Goal: Information Seeking & Learning: Learn about a topic

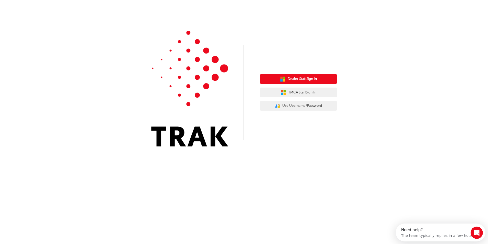
click at [302, 81] on span "Dealer Staff Sign In" at bounding box center [302, 79] width 29 height 6
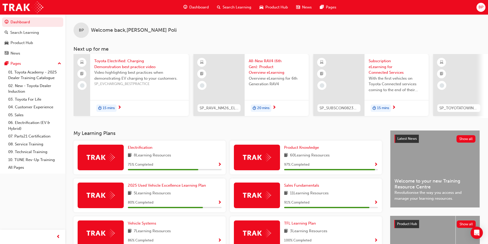
scroll to position [102, 0]
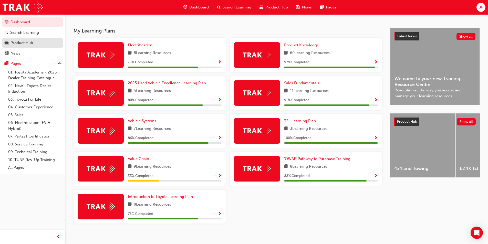
click at [17, 43] on div "Product Hub" at bounding box center [22, 43] width 23 height 6
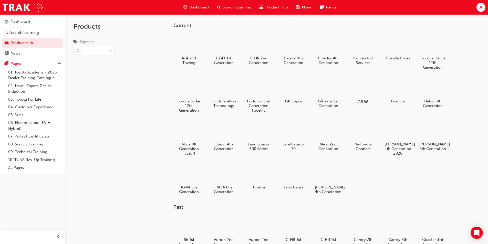
click at [356, 87] on div at bounding box center [363, 87] width 28 height 20
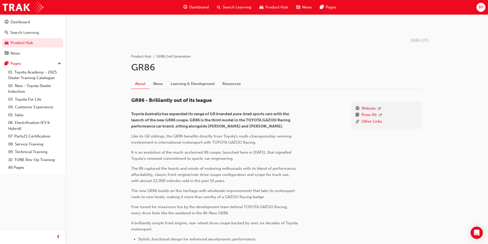
scroll to position [46, 0]
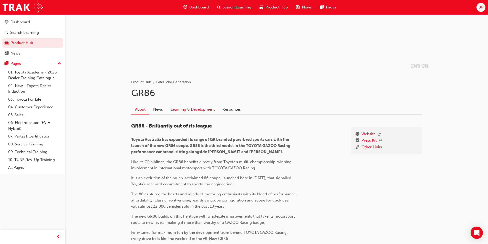
click at [195, 112] on link "Learning & Development" at bounding box center [193, 110] width 52 height 10
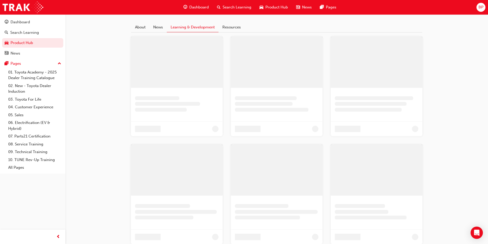
scroll to position [92, 0]
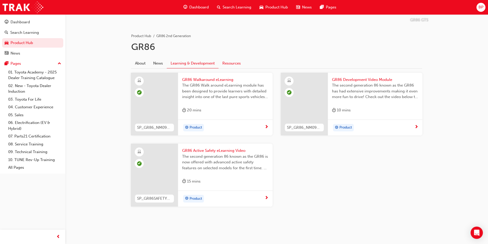
click at [229, 63] on link "Resources" at bounding box center [232, 63] width 26 height 10
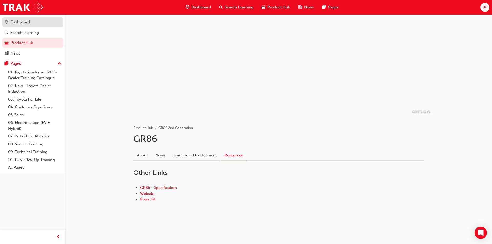
click at [12, 22] on div "Dashboard" at bounding box center [20, 22] width 19 height 6
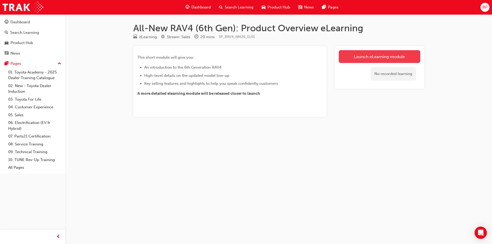
click at [358, 59] on link "Launch eLearning module" at bounding box center [379, 56] width 81 height 13
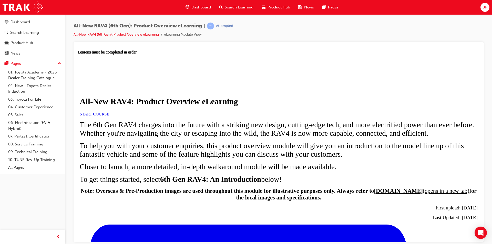
click at [109, 116] on link "START COURSE" at bounding box center [94, 114] width 29 height 4
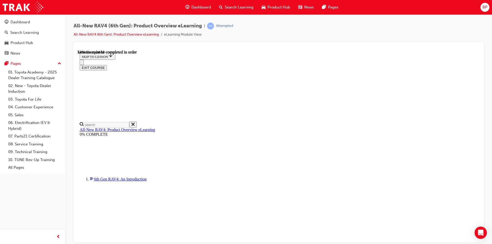
scroll to position [479, 0]
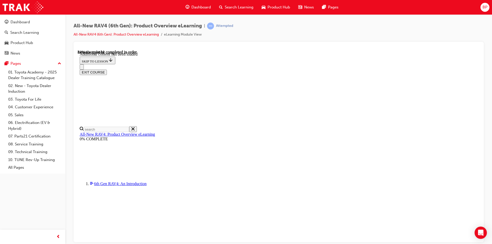
scroll to position [652, 0]
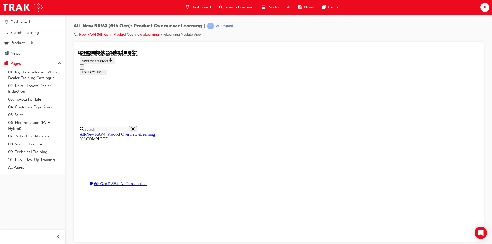
scroll to position [742, 0]
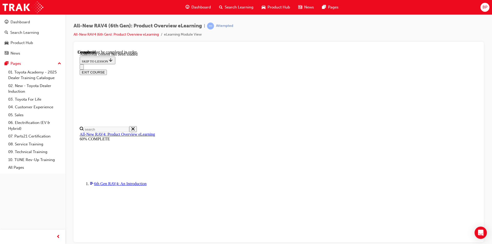
scroll to position [18, 0]
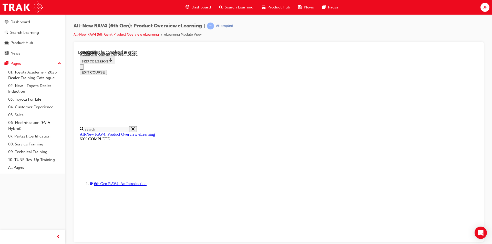
radio input "true"
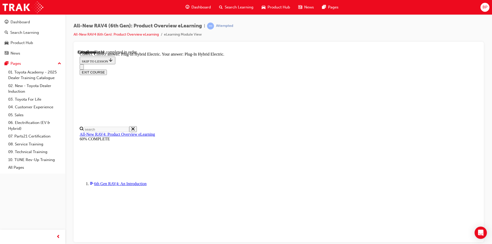
radio input "true"
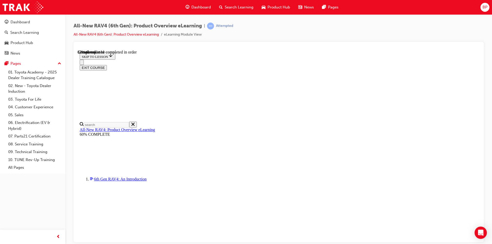
scroll to position [159, 0]
checkbox input "true"
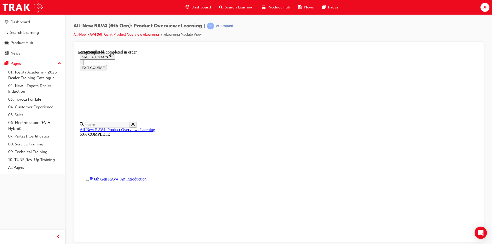
checkbox input "true"
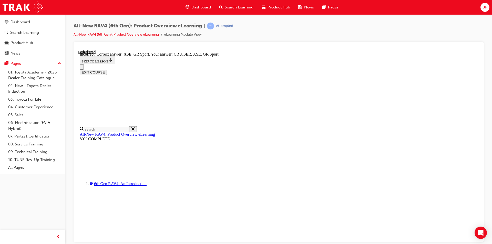
scroll to position [190, 0]
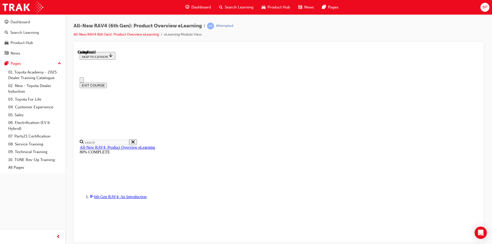
scroll to position [89, 0]
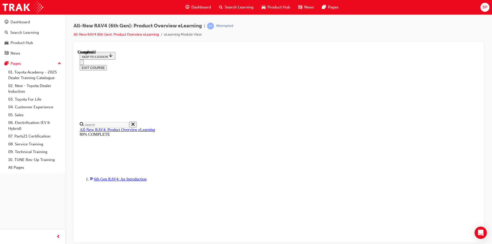
radio input "true"
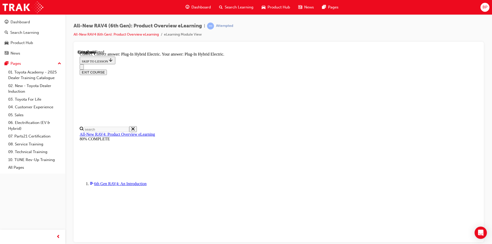
radio input "true"
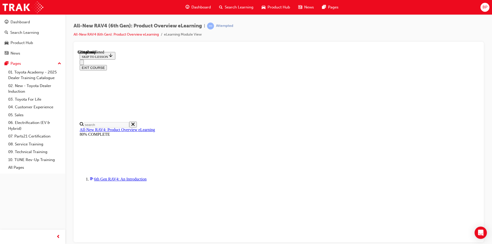
scroll to position [159, 0]
checkbox input "true"
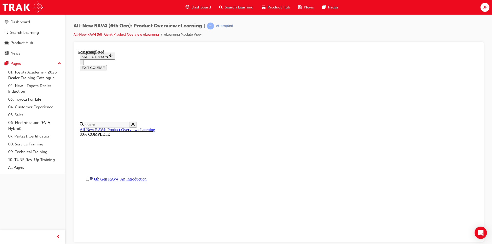
checkbox input "true"
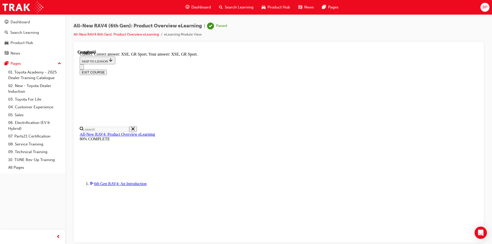
scroll to position [190, 0]
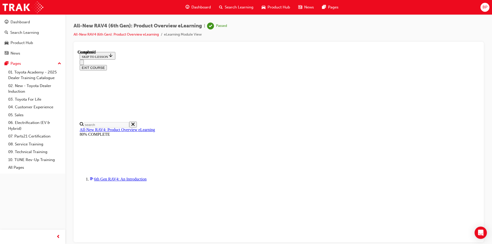
scroll to position [5, 0]
